Goal: Task Accomplishment & Management: Use online tool/utility

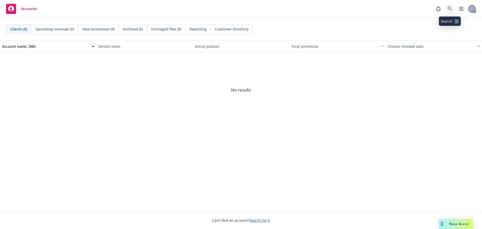
click at [450, 10] on icon at bounding box center [450, 9] width 5 height 5
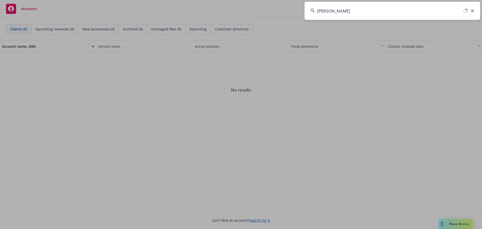
type input "[PERSON_NAME]"
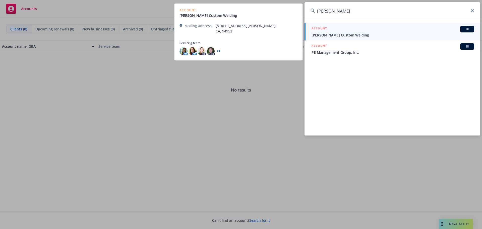
click at [386, 37] on span "Charles Custom Welding" at bounding box center [393, 34] width 163 height 5
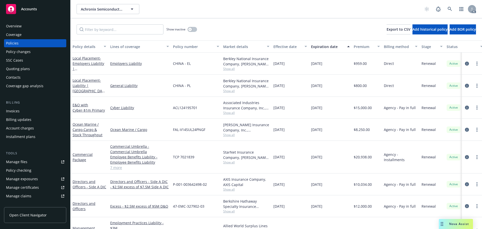
click at [449, 223] on span "Nova Assist" at bounding box center [459, 223] width 20 height 4
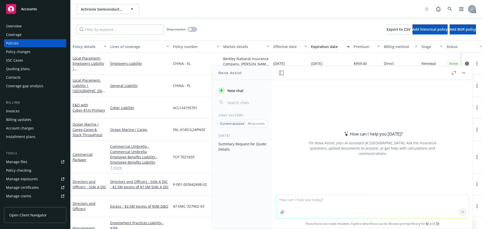
click at [252, 122] on p "All accounts" at bounding box center [256, 123] width 17 height 4
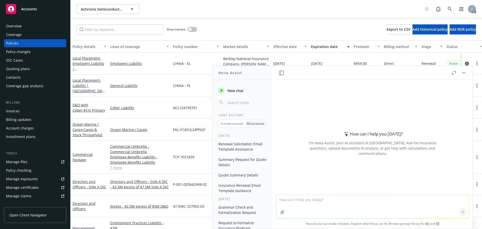
click at [455, 71] on icon "button" at bounding box center [455, 72] width 2 height 2
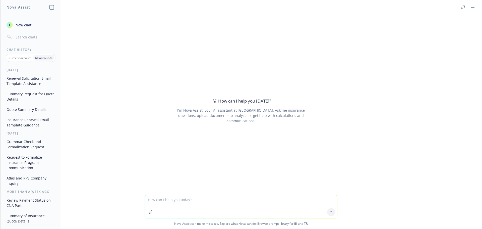
click at [20, 118] on button "Insurance Renewal Email Template Guidance" at bounding box center [31, 122] width 52 height 14
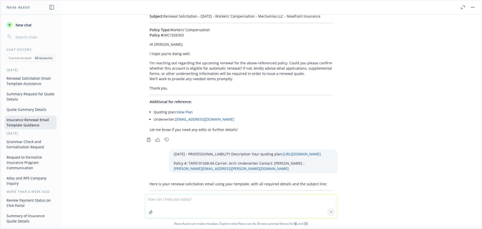
scroll to position [20738, 0]
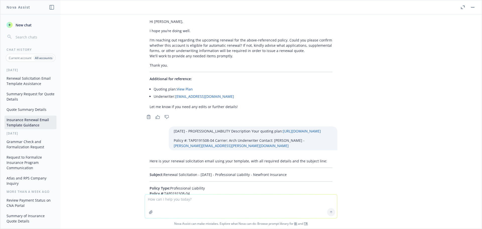
click at [162, 200] on textarea at bounding box center [241, 206] width 192 height 24
paste textarea "[DATE] - GENERAL_LIABILITY Description Your quoting plan: [URL][DOMAIN_NAME] Po…"
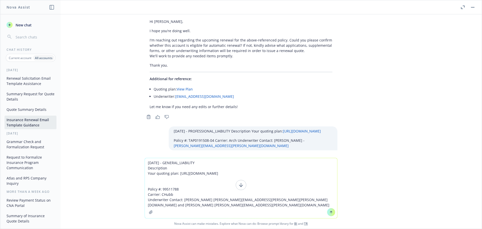
click at [247, 207] on textarea "[DATE] - GENERAL_LIABILITY Description Your quoting plan: [URL][DOMAIN_NAME] Po…" at bounding box center [241, 188] width 192 height 60
paste textarea "NORBIT US LTD"
type textarea "[DATE] - GENERAL_LIABILITY Description Your quoting plan: [URL][DOMAIN_NAME] Po…"
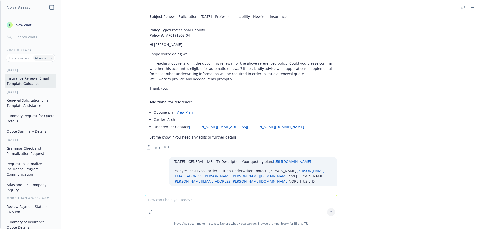
scroll to position [20900, 0]
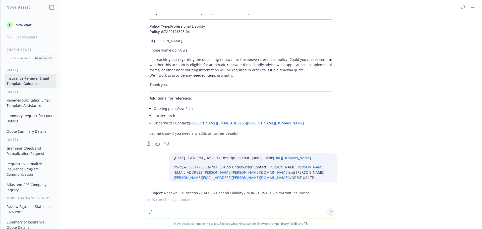
drag, startPoint x: 321, startPoint y: 65, endPoint x: 160, endPoint y: 66, distance: 161.2
click at [160, 190] on p "Subject: Renewal Solicitation - [DATE] - General Liability - NORBIT US LTD - Ne…" at bounding box center [241, 192] width 183 height 5
copy p "Renewal Solicitation - [DATE] - General Liability - NORBIT US LTD - Newfront In…"
drag, startPoint x: 140, startPoint y: 76, endPoint x: 205, endPoint y: 137, distance: 89.5
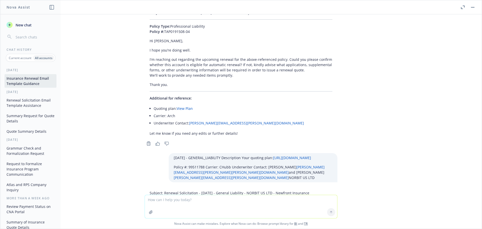
copy div "Policy Type: General Liability Policy #: 99511788 Hi [PERSON_NAME] and [PERSON_…"
click at [22, 154] on button "Grammar Check and Formalization Request" at bounding box center [31, 151] width 52 height 14
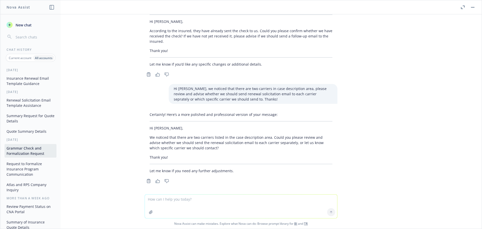
scroll to position [83, 0]
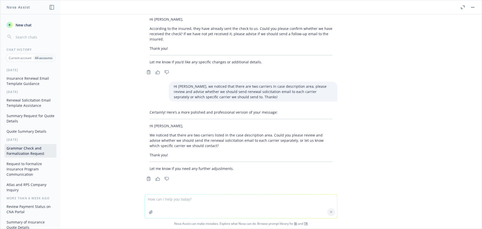
type textarea "Hi [PERSON_NAME], according to [PERSON_NAME], he sent out the check [DATE], ple…"
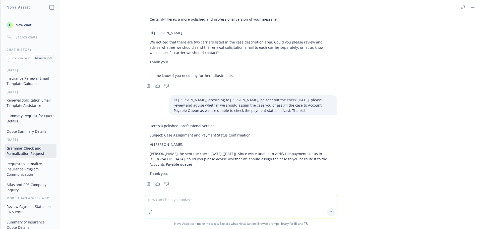
scroll to position [180, 0]
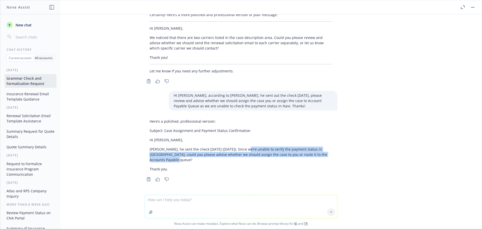
drag, startPoint x: 240, startPoint y: 149, endPoint x: 299, endPoint y: 161, distance: 60.1
click at [299, 161] on p "[PERSON_NAME], he sent the check [DATE] ([DATE]). Since we’re unable to verify …" at bounding box center [241, 154] width 183 height 16
copy p "Since we’re unable to verify the payment status in [GEOGRAPHIC_DATA], could you…"
click at [31, 94] on button "Insurance Renewal Email Template Guidance" at bounding box center [31, 97] width 52 height 14
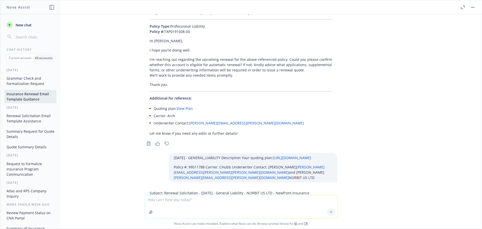
click at [159, 198] on textarea at bounding box center [241, 206] width 192 height 23
paste textarea "[DATE] - Firestone Plaza, LLC - COMMERCIAL_PACKAGE, COMMERCIAL_PACKAGE Descript…"
type textarea "[DATE] - Firestone Plaza, LLC - COMMERCIAL_PACKAGE, COMMERCIAL_PACKAGE Descript…"
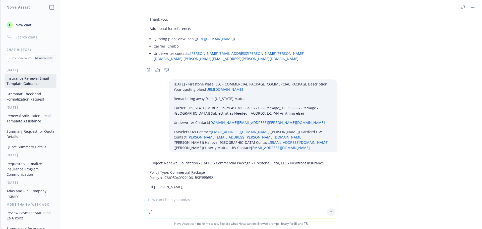
scroll to position [21160, 0]
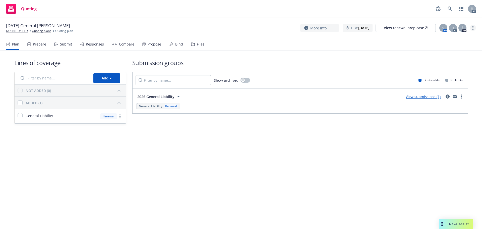
click at [473, 30] on circle "more" at bounding box center [473, 29] width 1 height 1
click at [438, 39] on link "Copy logging email" at bounding box center [448, 38] width 56 height 10
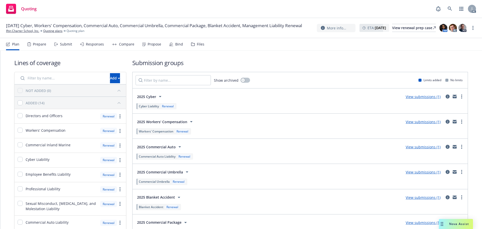
click at [144, 45] on icon at bounding box center [143, 44] width 3 height 4
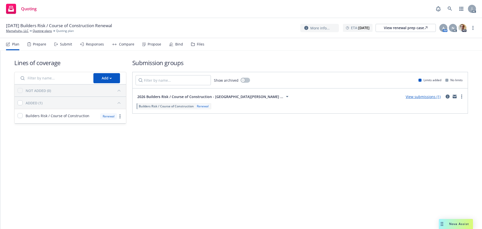
click at [63, 43] on div "Submit" at bounding box center [66, 44] width 12 height 4
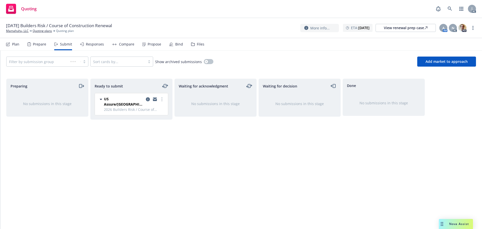
click at [474, 28] on link "more" at bounding box center [473, 28] width 6 height 6
click at [438, 39] on link "Copy logging email" at bounding box center [448, 38] width 56 height 10
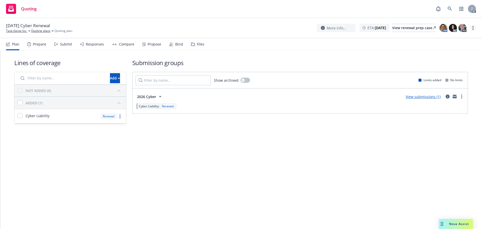
click at [474, 26] on link "more" at bounding box center [473, 28] width 6 height 6
click at [456, 38] on link "Copy logging email" at bounding box center [448, 38] width 56 height 10
